Goal: Information Seeking & Learning: Learn about a topic

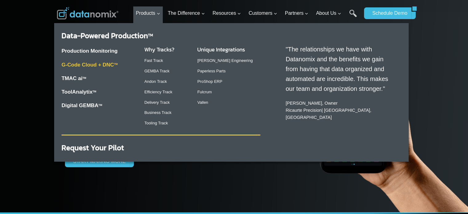
click at [103, 66] on link "G-Code Cloud + DNC TM" at bounding box center [90, 65] width 56 height 6
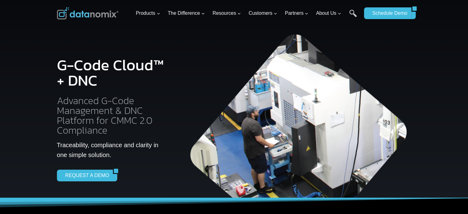
click at [114, 70] on h1 "G-Code Cloud™ + DNC" at bounding box center [112, 72] width 110 height 31
drag, startPoint x: 133, startPoint y: 70, endPoint x: 89, endPoint y: 71, distance: 44.0
click at [89, 71] on h1 "G-Code Cloud™ + DNC" at bounding box center [112, 72] width 110 height 31
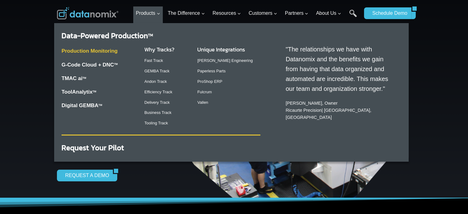
click at [105, 51] on link "Production Monitoring" at bounding box center [90, 51] width 56 height 6
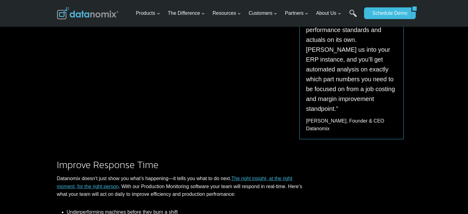
scroll to position [154, 0]
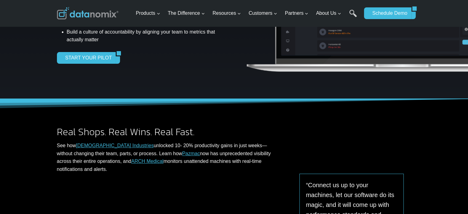
drag, startPoint x: 226, startPoint y: 119, endPoint x: 181, endPoint y: 117, distance: 44.6
click at [181, 117] on div "Real Shops. Real Wins. Real Fast. See how [PERSON_NAME] Industries unlocked 10-…" at bounding box center [234, 213] width 369 height 229
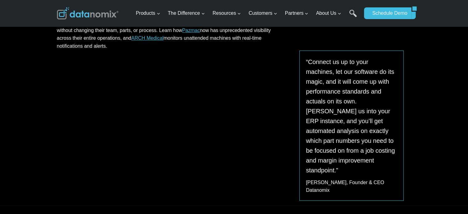
scroll to position [369, 0]
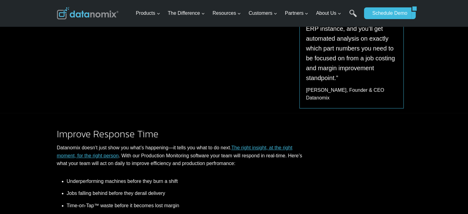
drag, startPoint x: 40, startPoint y: 97, endPoint x: 26, endPoint y: 85, distance: 18.7
drag, startPoint x: 41, startPoint y: 112, endPoint x: 20, endPoint y: 92, distance: 28.5
click at [16, 113] on div "Improve Response Time Datanomix doesn’t just show you what’s happening—it tells…" at bounding box center [234, 203] width 468 height 181
drag, startPoint x: 49, startPoint y: 91, endPoint x: 27, endPoint y: 90, distance: 22.1
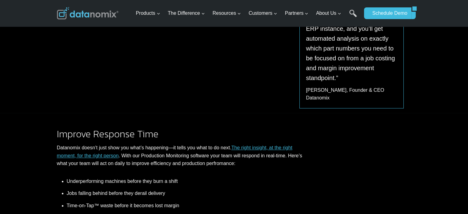
drag, startPoint x: 30, startPoint y: 90, endPoint x: 22, endPoint y: 93, distance: 8.0
click at [19, 113] on div "Improve Response Time Datanomix doesn’t just show you what’s happening—it tells…" at bounding box center [234, 203] width 468 height 181
drag, startPoint x: 109, startPoint y: 103, endPoint x: 102, endPoint y: 103, distance: 6.2
drag, startPoint x: 102, startPoint y: 103, endPoint x: 60, endPoint y: 104, distance: 42.1
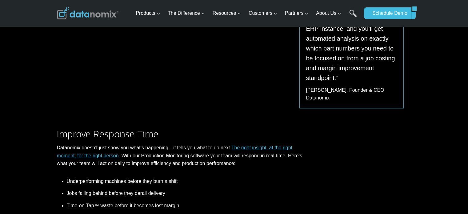
click at [60, 113] on div "Improve Response Time Datanomix doesn’t just show you what’s happening—it tells…" at bounding box center [234, 203] width 369 height 181
drag, startPoint x: 58, startPoint y: 104, endPoint x: 46, endPoint y: 105, distance: 11.4
click at [46, 113] on div "Improve Response Time Datanomix doesn’t just show you what’s happening—it tells…" at bounding box center [234, 203] width 468 height 181
drag, startPoint x: 46, startPoint y: 105, endPoint x: 51, endPoint y: 104, distance: 5.3
click at [47, 113] on div "Improve Response Time Datanomix doesn’t just show you what’s happening—it tells…" at bounding box center [234, 203] width 468 height 181
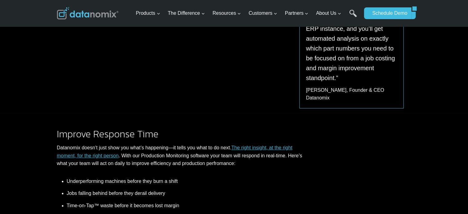
drag, startPoint x: 64, startPoint y: 104, endPoint x: 50, endPoint y: 106, distance: 13.4
click at [50, 113] on div "Improve Response Time Datanomix doesn’t just show you what’s happening—it tells…" at bounding box center [234, 203] width 369 height 181
drag, startPoint x: 82, startPoint y: 121, endPoint x: 69, endPoint y: 115, distance: 14.3
click at [69, 129] on h2 "Improve Response Time" at bounding box center [180, 134] width 247 height 10
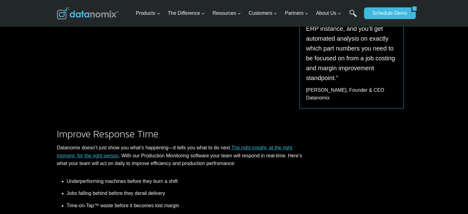
drag, startPoint x: 298, startPoint y: 165, endPoint x: 293, endPoint y: 168, distance: 6.3
drag, startPoint x: 293, startPoint y: 168, endPoint x: 252, endPoint y: 163, distance: 40.9
click at [256, 177] on li "Underperforming machines before they burn a shift" at bounding box center [185, 182] width 237 height 10
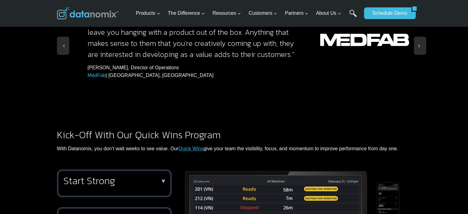
scroll to position [738, 0]
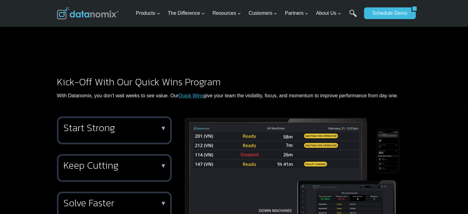
drag, startPoint x: 108, startPoint y: 54, endPoint x: 77, endPoint y: 48, distance: 31.7
click at [77, 60] on div "Kick-Off With Our Quick Wins Program With Datanomix, you don’t wait weeks to se…" at bounding box center [234, 84] width 369 height 49
click at [85, 14] on img at bounding box center [88, 13] width 62 height 12
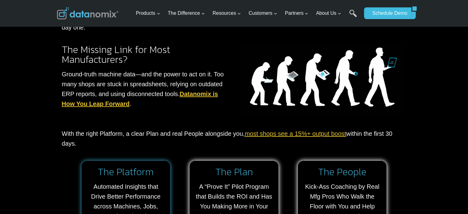
scroll to position [584, 0]
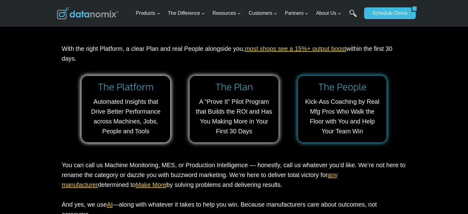
click at [320, 110] on link at bounding box center [342, 109] width 89 height 66
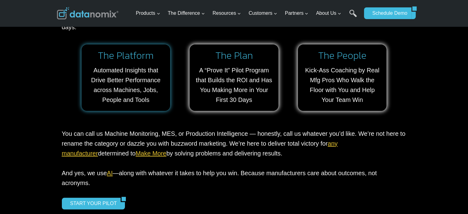
scroll to position [645, 0]
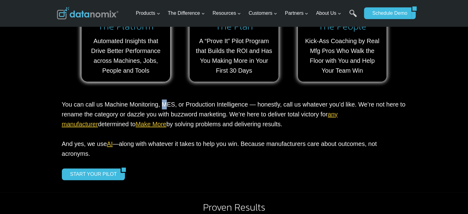
drag, startPoint x: 207, startPoint y: 117, endPoint x: 164, endPoint y: 107, distance: 43.9
click at [164, 107] on p "You can call us Machine Monitoring, MES, or Production Intelligence — honestly,…" at bounding box center [234, 128] width 344 height 59
click at [170, 108] on p "You can call us Machine Monitoring, MES, or Production Intelligence — honestly,…" at bounding box center [234, 128] width 344 height 59
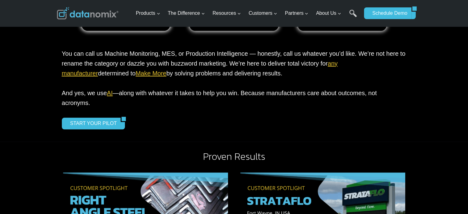
scroll to position [707, 0]
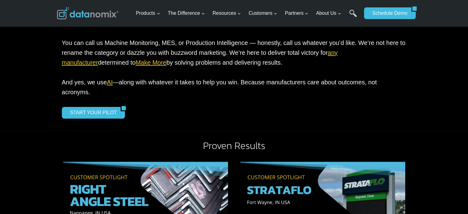
drag, startPoint x: 226, startPoint y: 61, endPoint x: 216, endPoint y: 53, distance: 13.4
drag, startPoint x: 216, startPoint y: 53, endPoint x: 198, endPoint y: 49, distance: 17.6
click at [198, 49] on p "You can call us Machine Monitoring, MES, or Production Intelligence — honestly,…" at bounding box center [234, 67] width 344 height 59
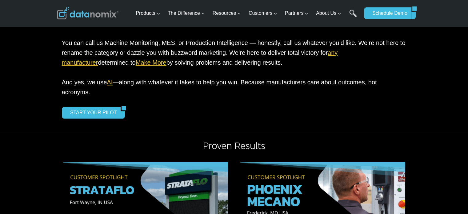
click at [108, 80] on link "AI" at bounding box center [110, 82] width 6 height 7
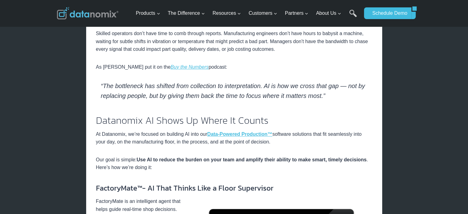
scroll to position [215, 0]
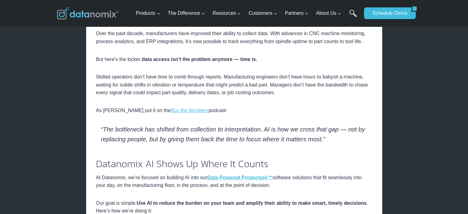
click at [74, 16] on img at bounding box center [88, 13] width 62 height 12
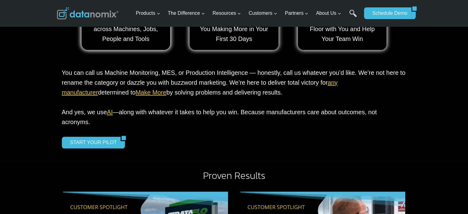
scroll to position [431, 0]
